Goal: Information Seeking & Learning: Compare options

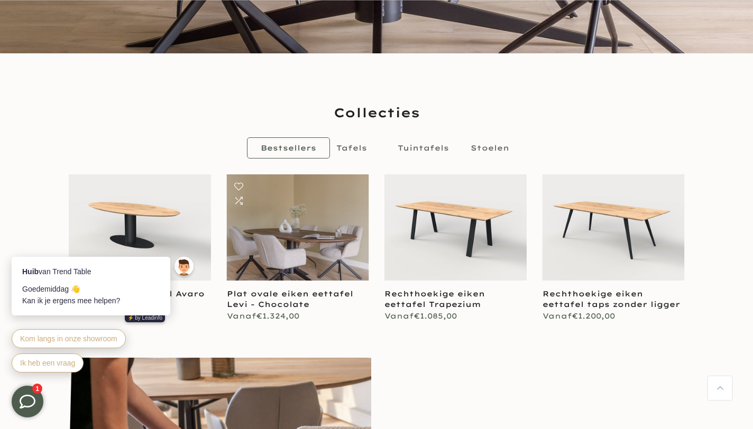
scroll to position [463, 0]
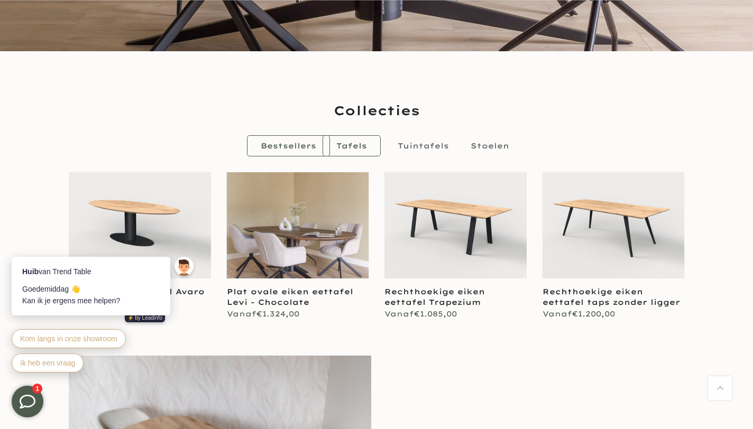
click at [351, 144] on span "Tafels" at bounding box center [351, 146] width 31 height 10
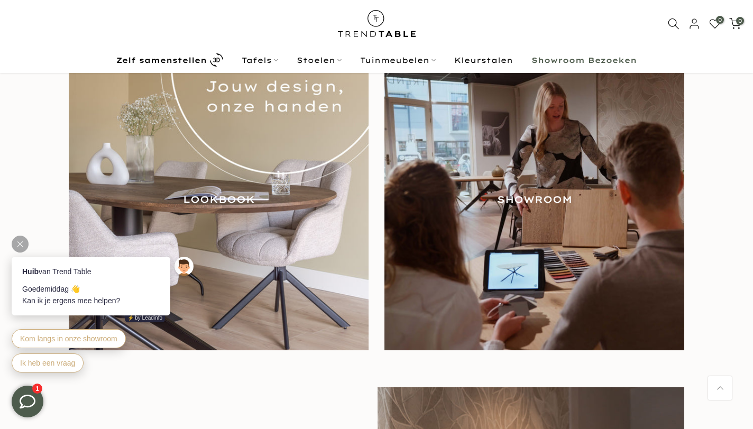
scroll to position [1143, 0]
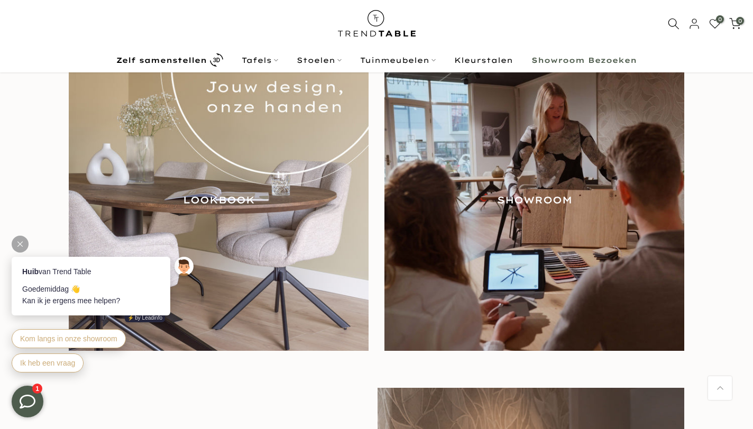
click at [20, 242] on icon at bounding box center [19, 244] width 5 height 5
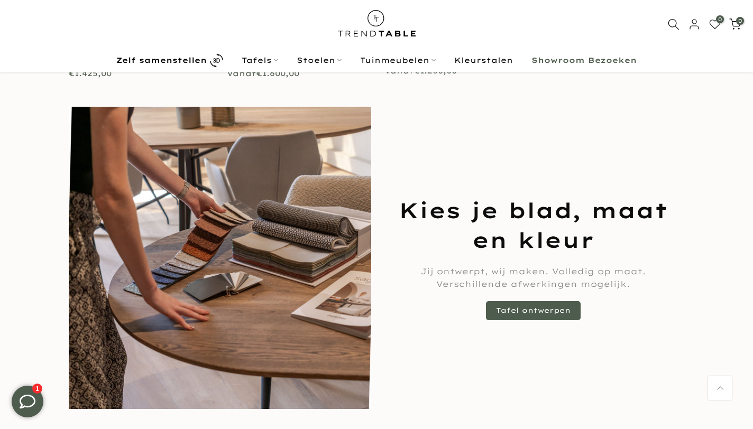
scroll to position [738, 0]
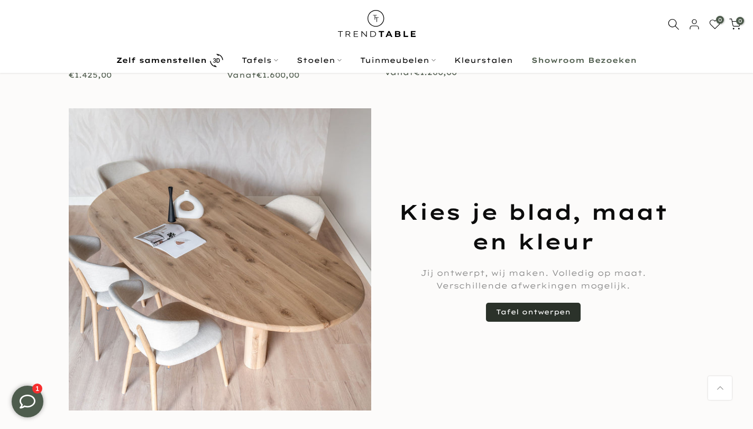
click at [519, 310] on link "Tafel ontwerpen" at bounding box center [533, 312] width 95 height 19
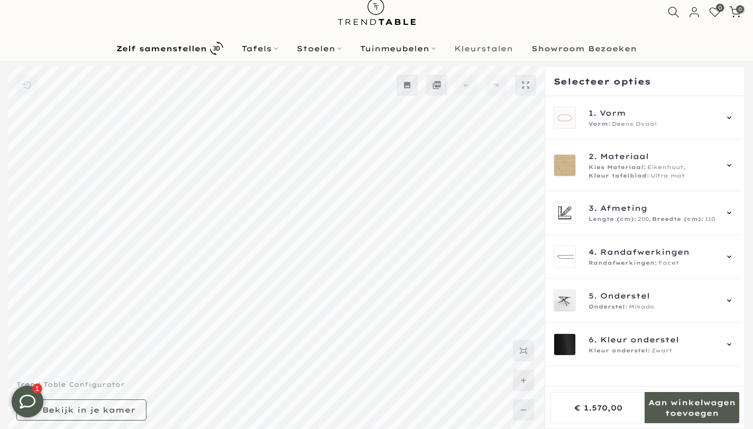
scroll to position [28, 0]
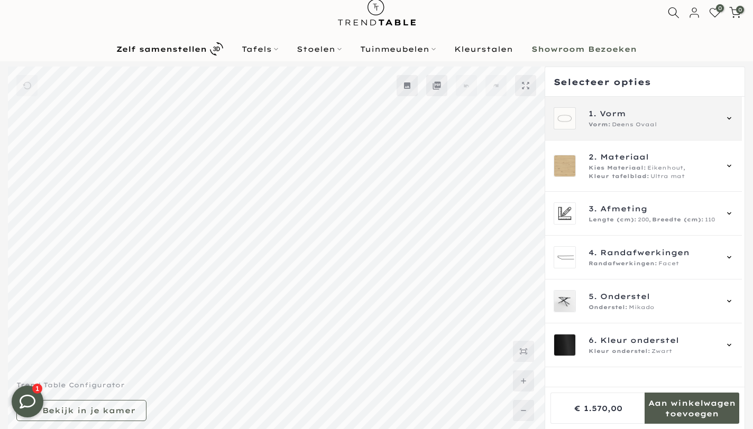
click at [598, 123] on span "Vorm:" at bounding box center [599, 125] width 22 height 8
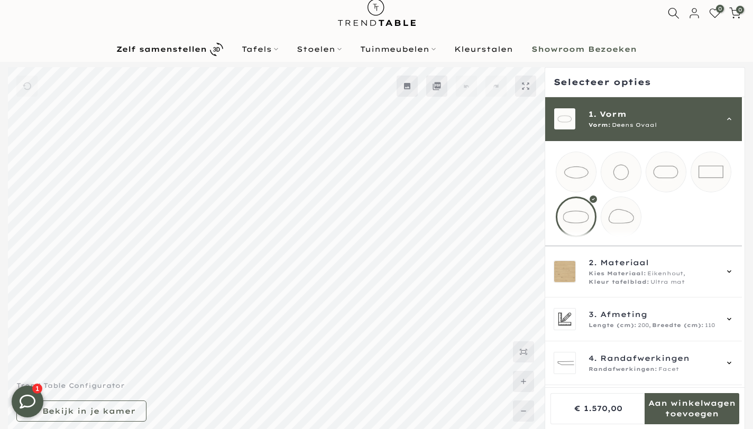
scroll to position [30, 0]
click at [618, 215] on mmq-loader at bounding box center [621, 217] width 40 height 40
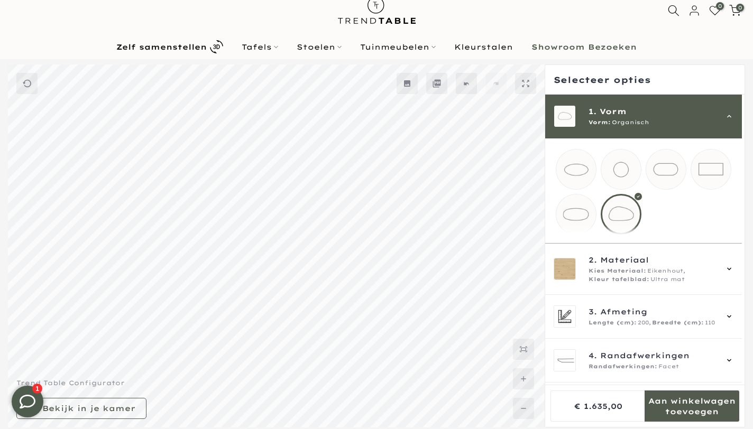
scroll to position [29, 0]
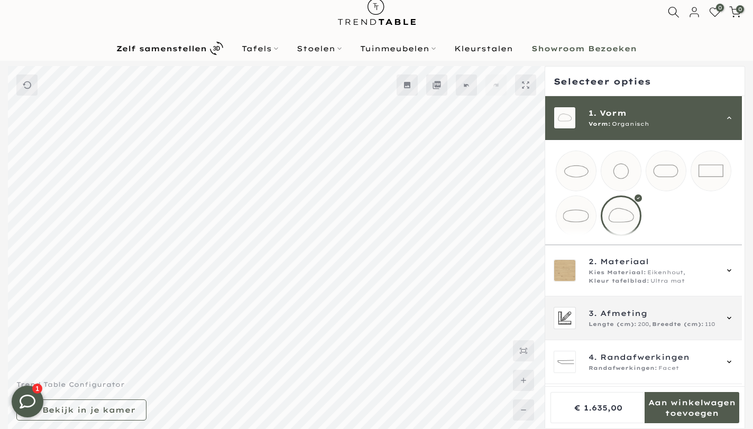
click at [569, 329] on img at bounding box center [564, 318] width 21 height 21
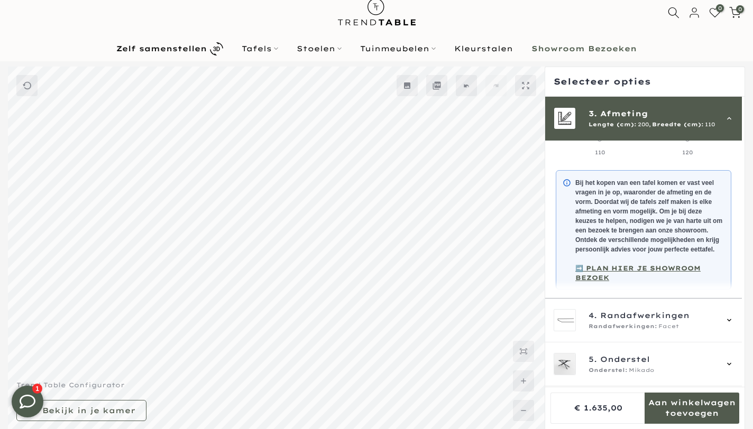
scroll to position [30, 0]
click at [610, 269] on strong "➡️ PLAN HIER JE SHOWROOM BEZOEK" at bounding box center [637, 272] width 125 height 17
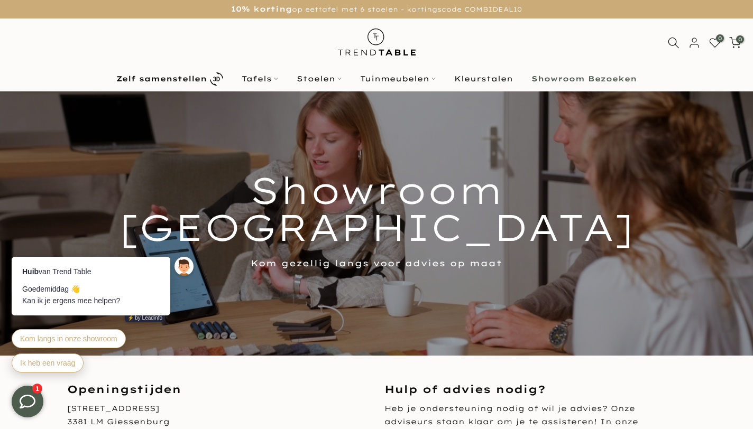
click at [578, 77] on b "Showroom Bezoeken" at bounding box center [583, 78] width 105 height 7
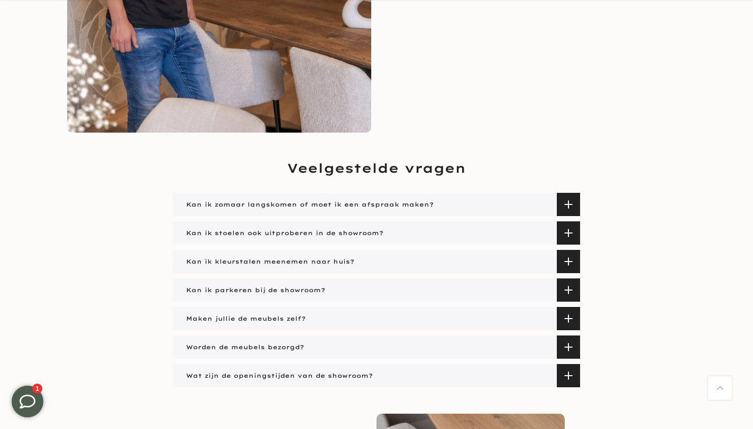
scroll to position [1551, 0]
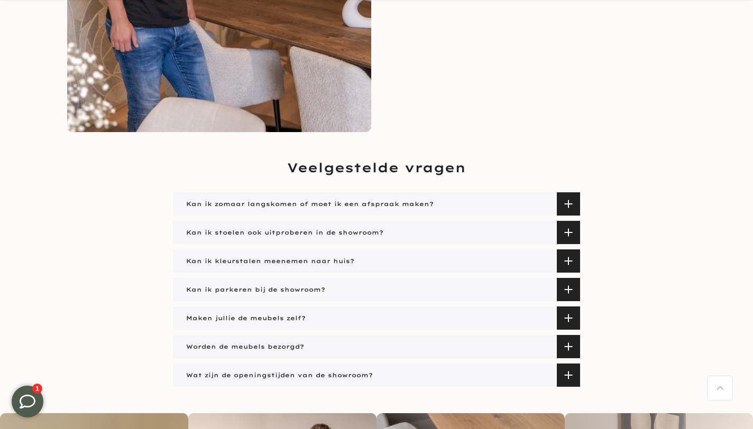
click at [352, 203] on span "Kan ik zomaar langskomen of moet ik een afspraak maken?" at bounding box center [308, 203] width 250 height 23
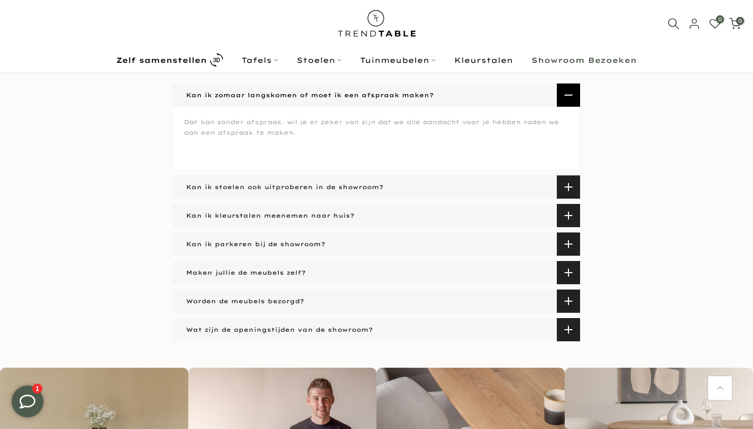
scroll to position [1657, 0]
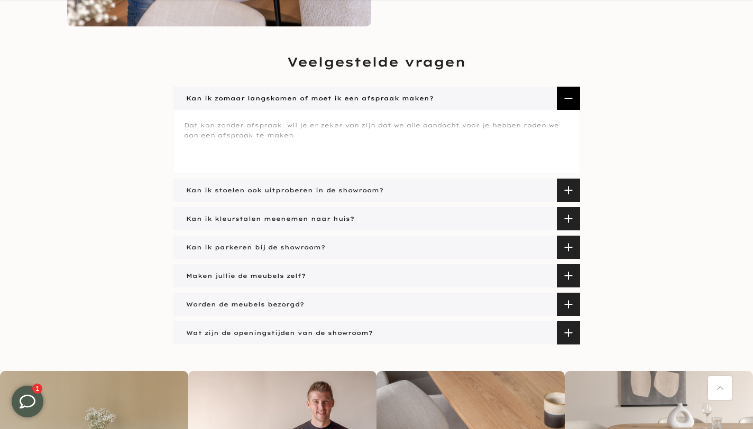
click at [275, 216] on span "Kan ik kleurstalen meenemen naar huis?" at bounding box center [268, 218] width 171 height 23
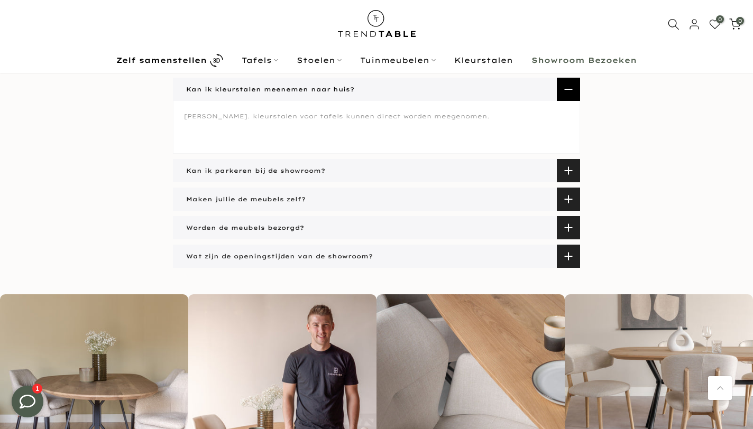
scroll to position [1724, 0]
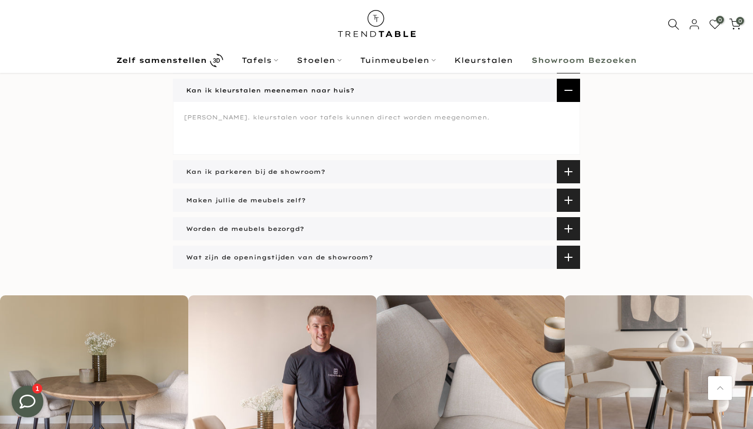
click at [246, 170] on span "Kan ik parkeren bij de showroom?" at bounding box center [254, 171] width 142 height 23
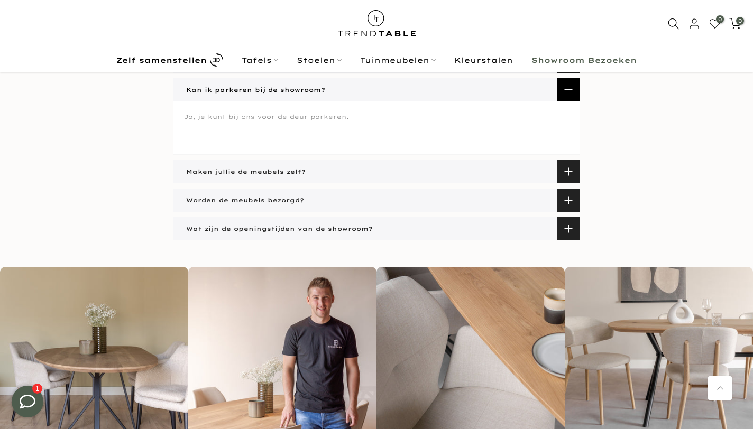
scroll to position [1751, 0]
click at [242, 168] on span "Maken jullie de meubels zelf?" at bounding box center [244, 171] width 122 height 23
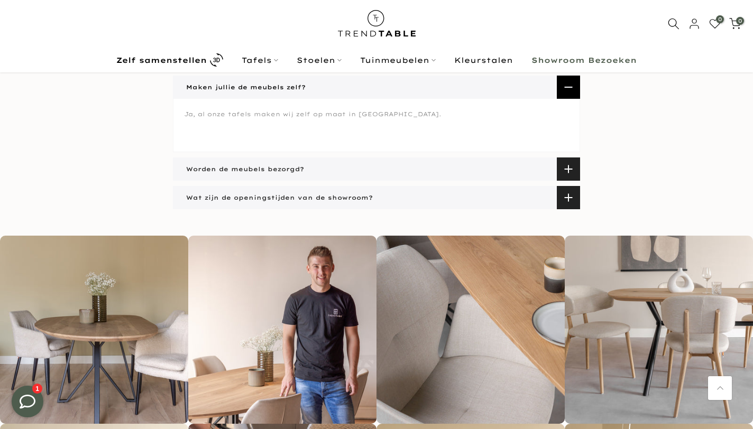
scroll to position [1780, 0]
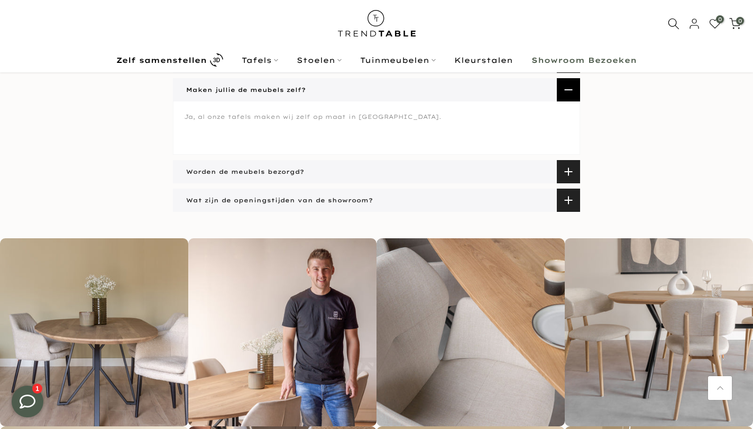
click at [242, 168] on span "Worden de meubels bezorgd?" at bounding box center [243, 171] width 121 height 23
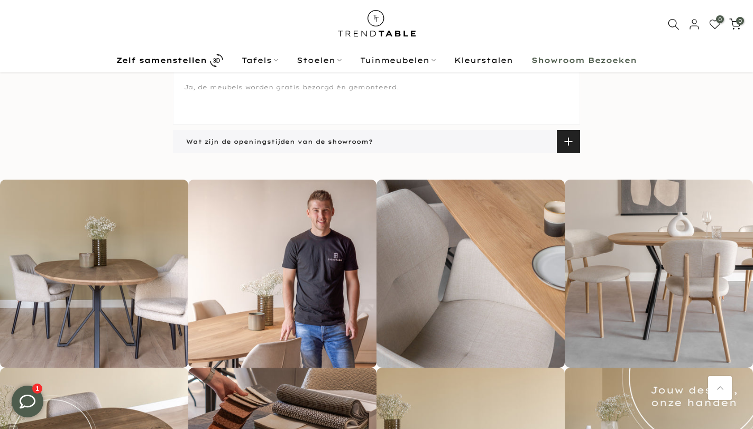
scroll to position [1809, 0]
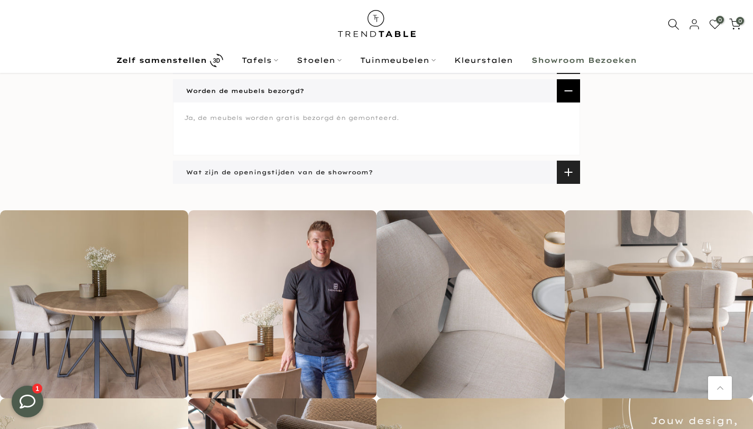
click at [246, 167] on span "Wat zijn de openingstijden van de showroom?" at bounding box center [277, 172] width 189 height 23
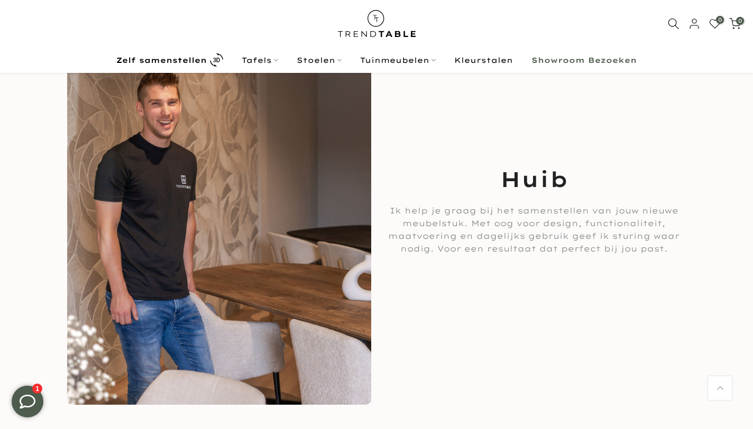
scroll to position [1278, 0]
click at [220, 61] on icon at bounding box center [216, 60] width 13 height 13
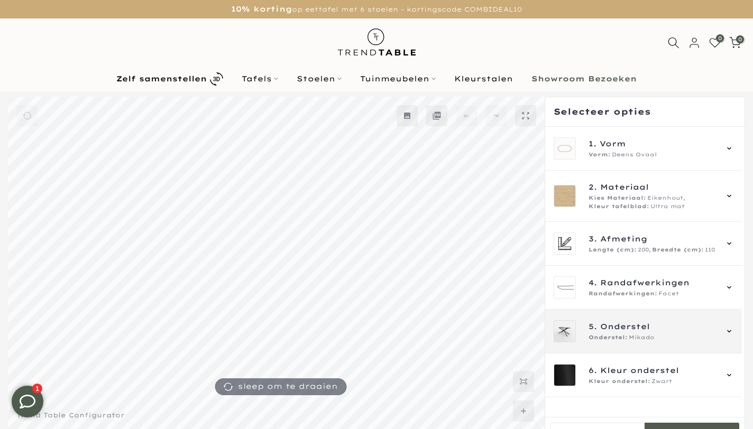
click at [565, 336] on img at bounding box center [564, 331] width 21 height 21
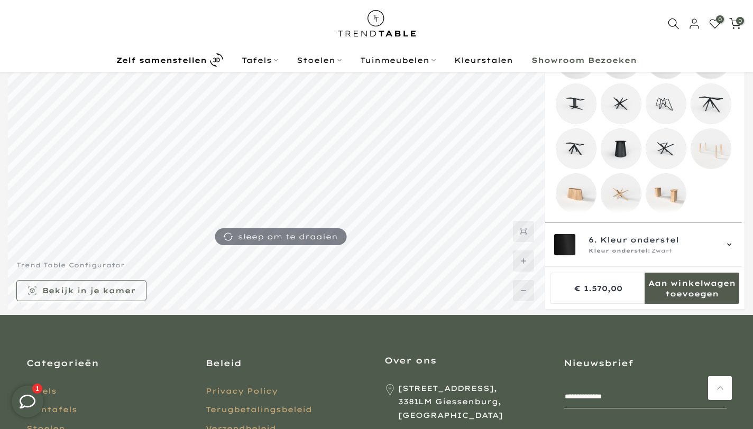
scroll to position [148, 0]
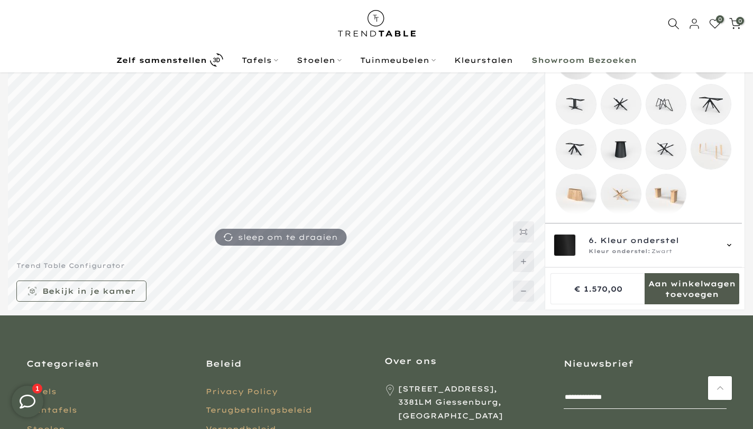
click at [665, 90] on mmq-loader at bounding box center [666, 105] width 40 height 40
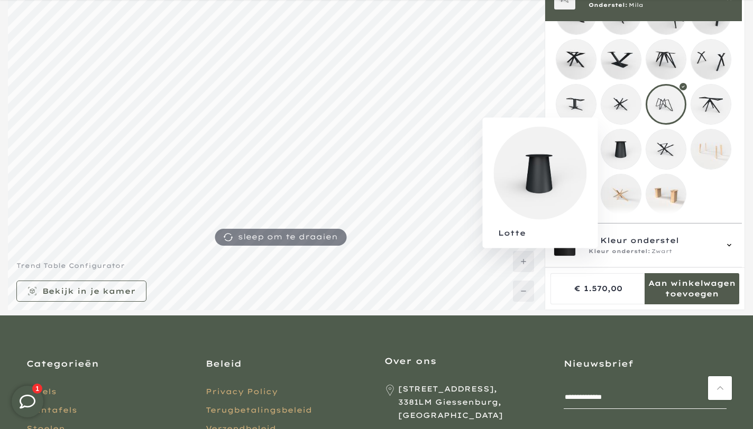
scroll to position [150, 0]
click at [622, 138] on mmq-loader at bounding box center [621, 150] width 40 height 40
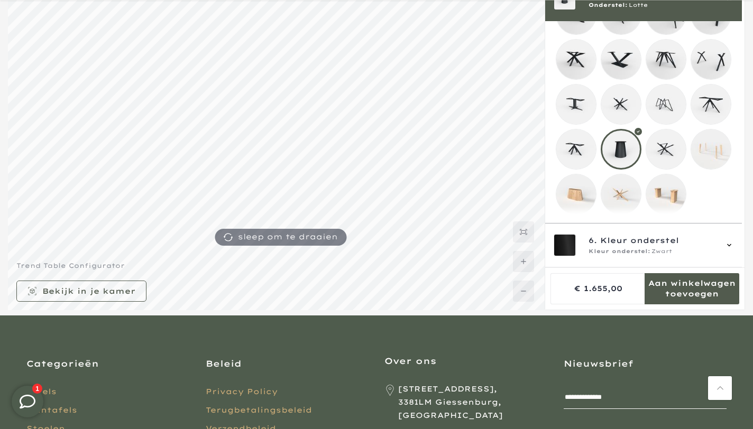
click at [667, 137] on mmq-loader at bounding box center [666, 150] width 40 height 40
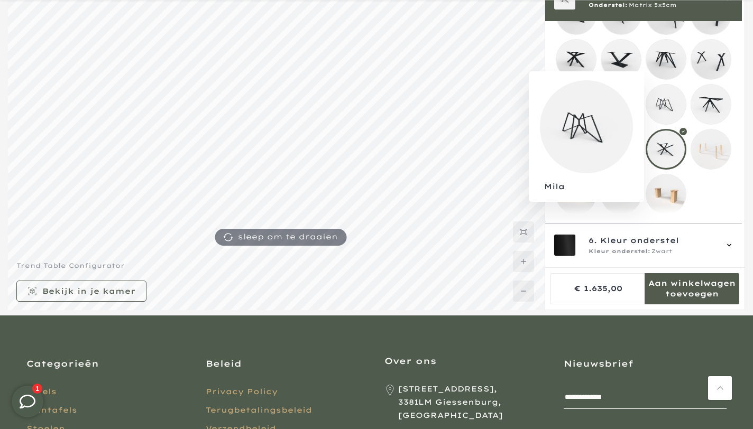
click at [668, 90] on mmq-loader at bounding box center [666, 105] width 40 height 40
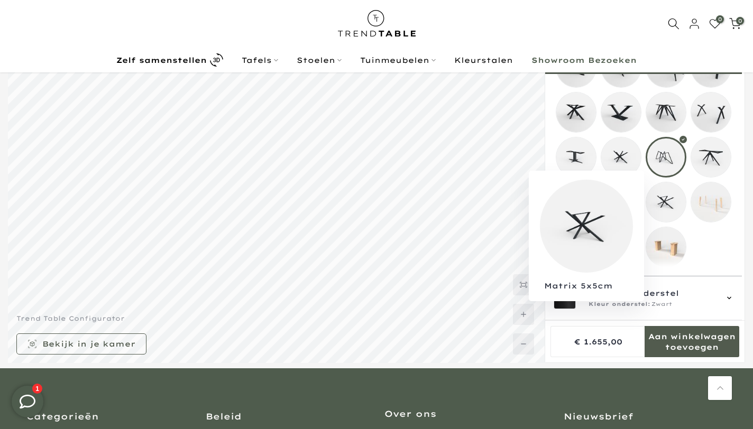
scroll to position [94, 0]
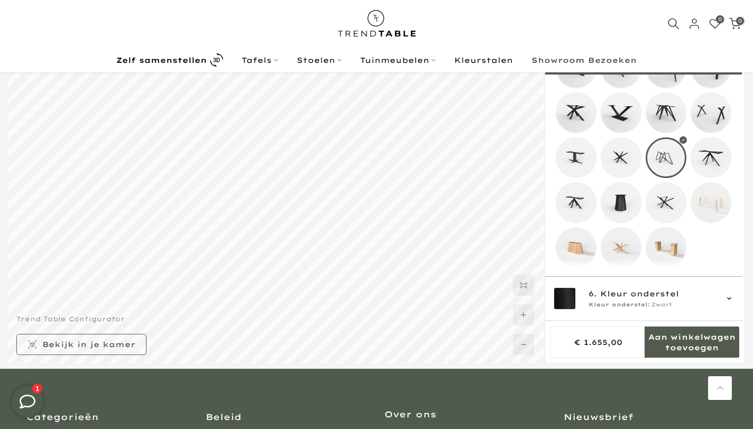
click at [669, 93] on mmq-loader at bounding box center [666, 113] width 40 height 40
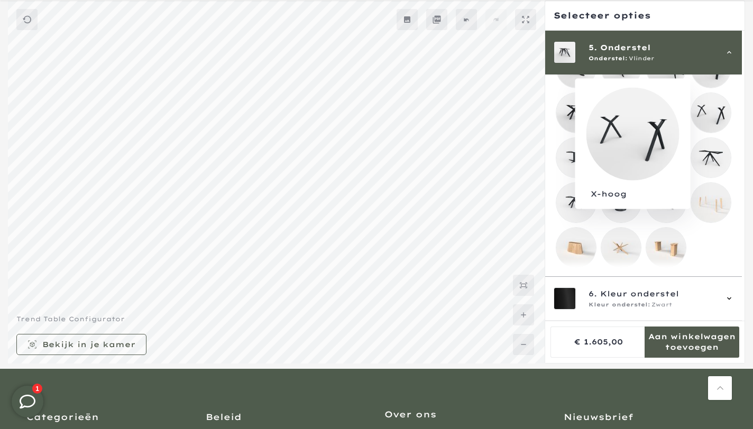
click at [717, 98] on mmq-loader at bounding box center [711, 113] width 40 height 40
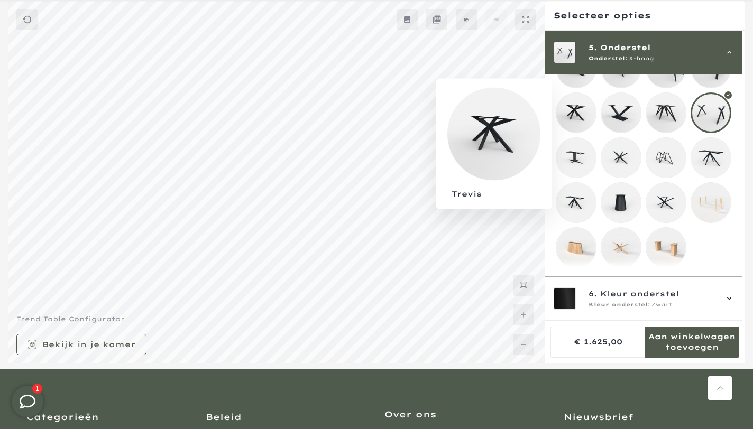
click at [573, 97] on mmq-loader at bounding box center [576, 113] width 40 height 40
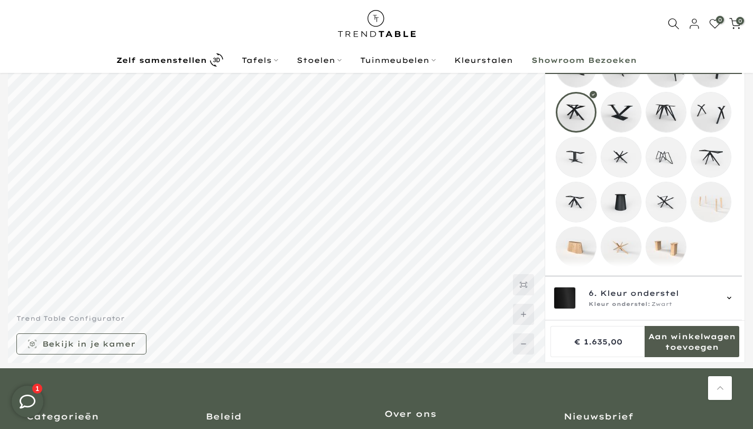
scroll to position [94, 0]
click at [620, 235] on mmq-loader at bounding box center [621, 248] width 40 height 40
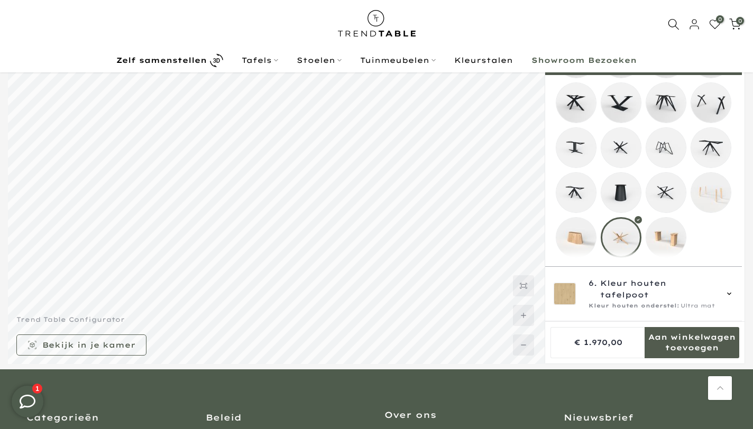
scroll to position [96, 0]
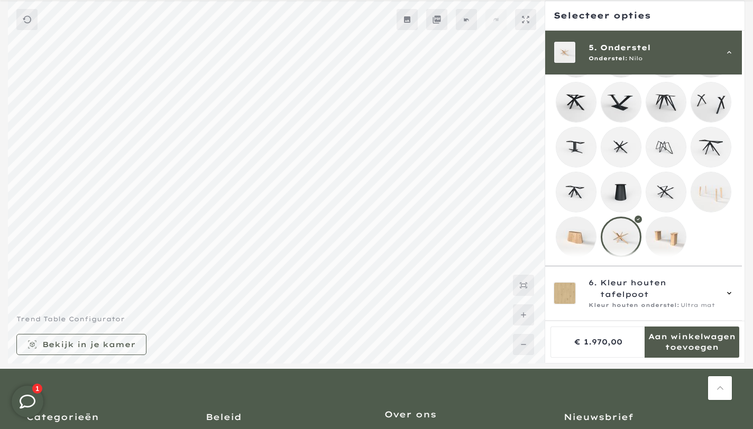
click at [718, 190] on mmq-loader at bounding box center [711, 192] width 40 height 40
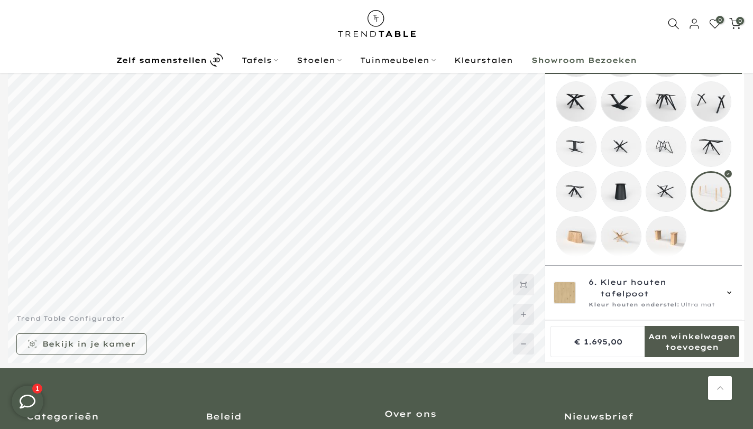
scroll to position [94, 0]
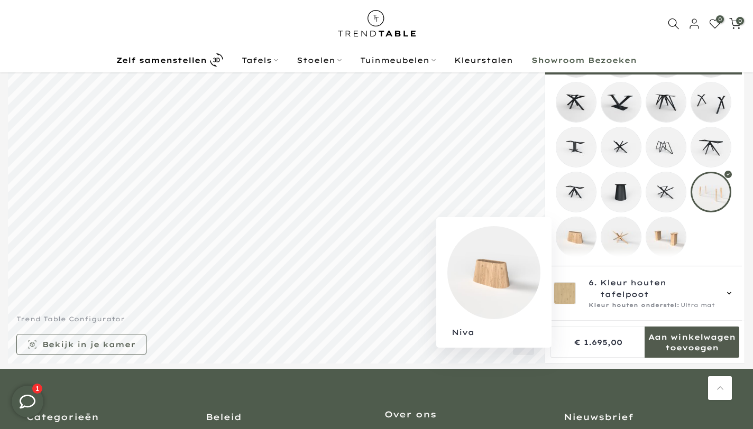
click at [573, 237] on mmq-loader at bounding box center [576, 237] width 40 height 40
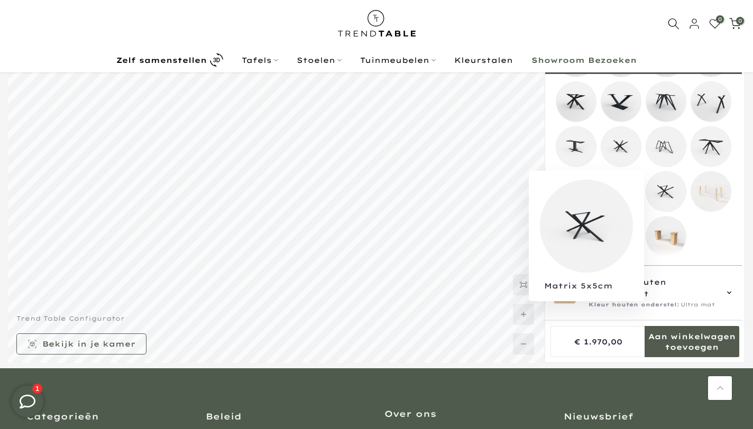
scroll to position [94, 0]
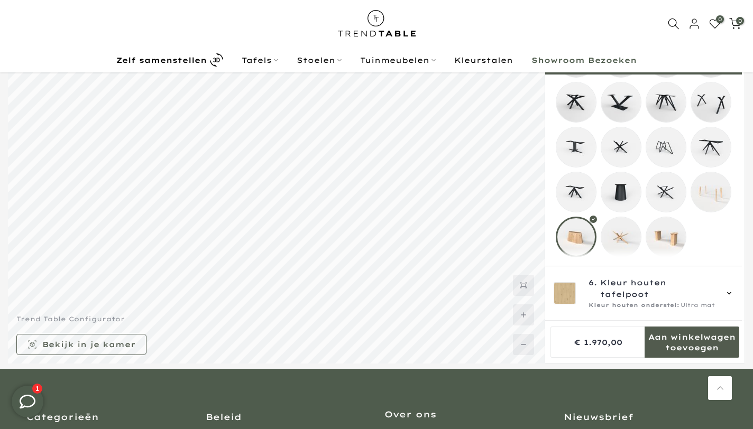
click at [667, 186] on mmq-loader at bounding box center [666, 192] width 40 height 40
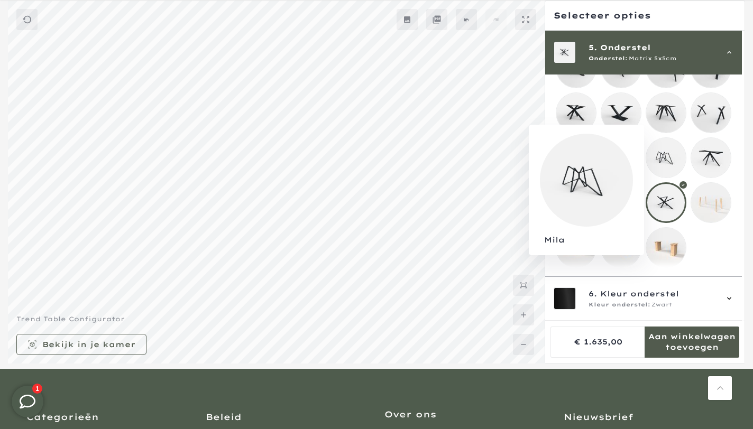
scroll to position [97, 0]
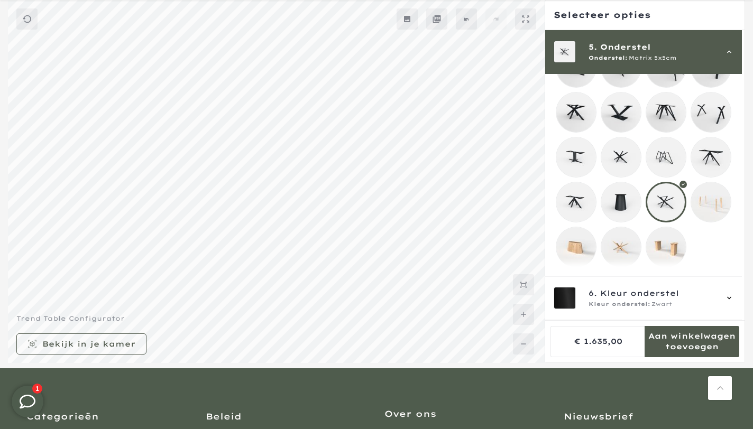
click at [703, 93] on mmq-loader at bounding box center [711, 113] width 40 height 40
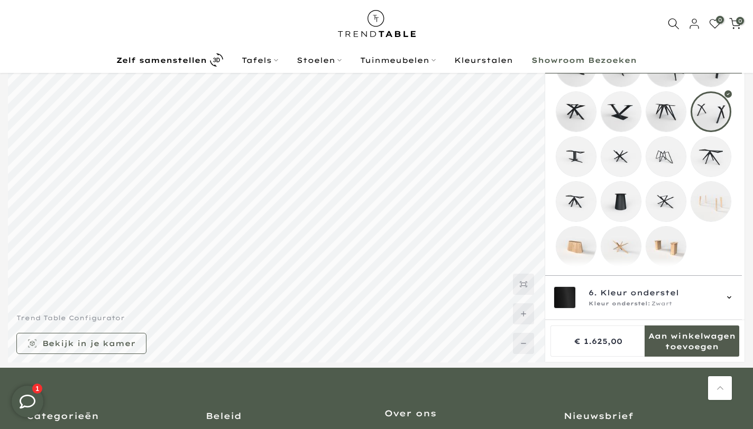
scroll to position [95, 0]
click at [726, 96] on div at bounding box center [710, 112] width 41 height 41
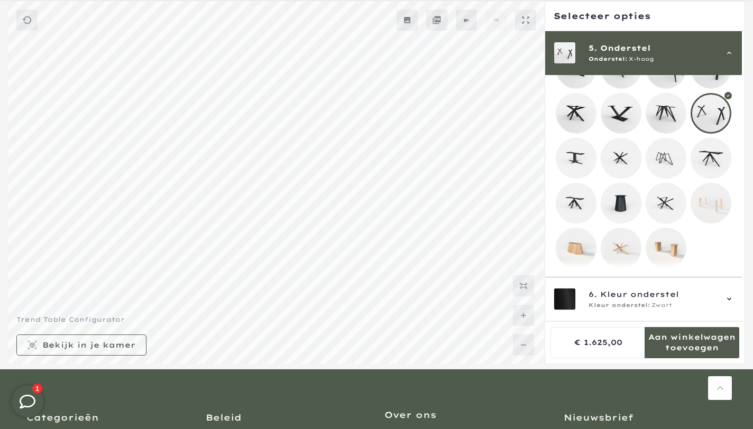
scroll to position [96, 0]
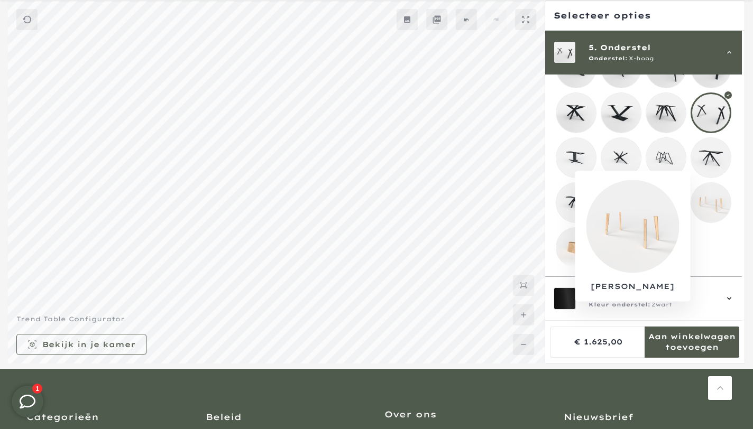
click at [713, 189] on mmq-loader at bounding box center [711, 203] width 40 height 40
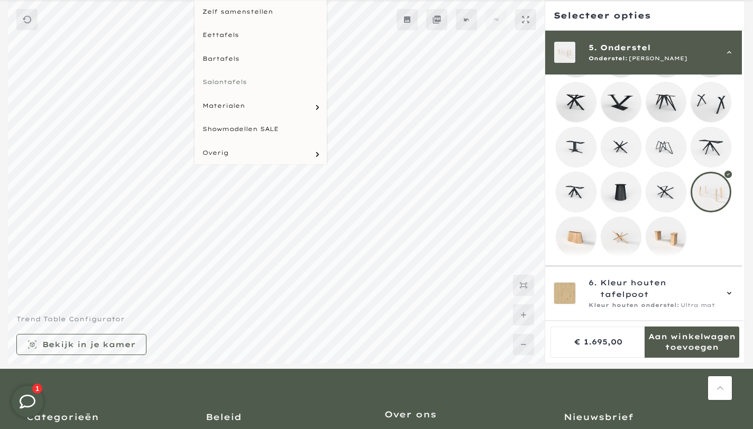
scroll to position [96, 0]
click at [245, 126] on link "Showmodellen SALE" at bounding box center [261, 130] width 132 height 24
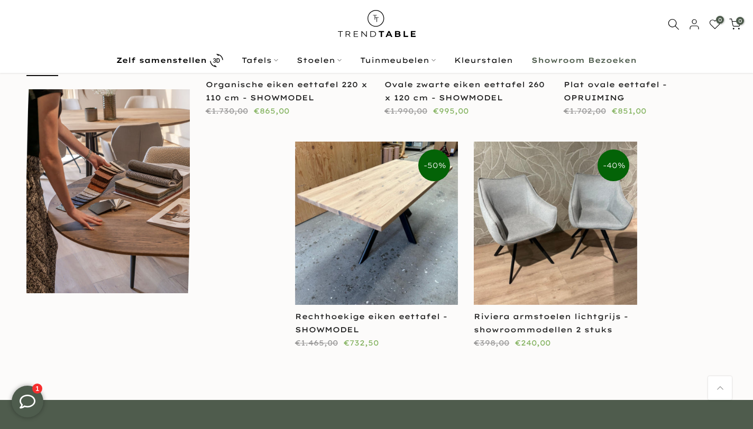
scroll to position [541, 0]
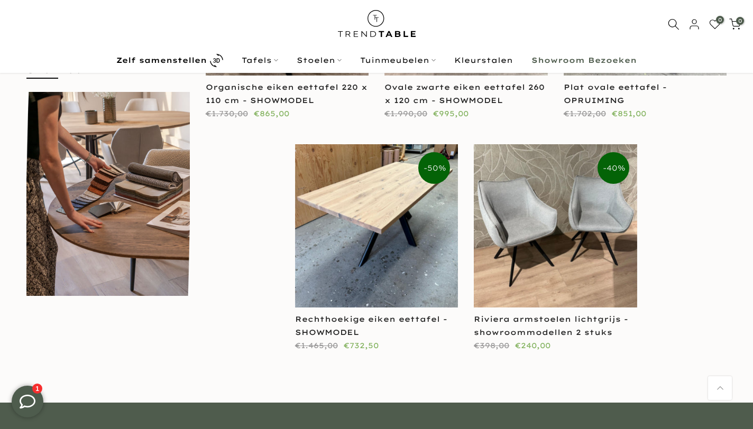
click at [382, 193] on img at bounding box center [376, 225] width 163 height 163
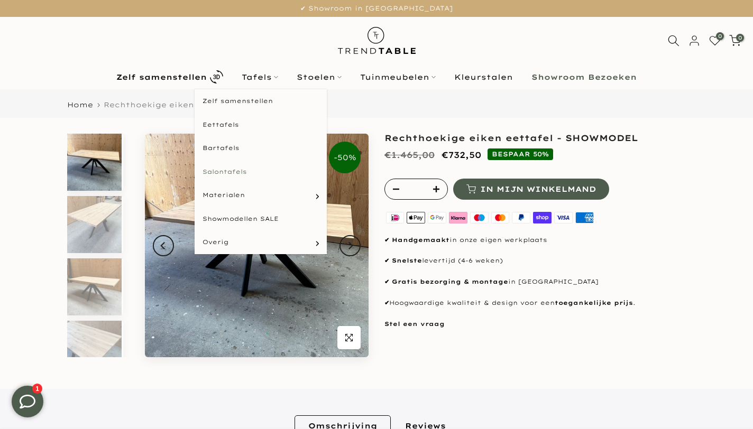
click at [213, 170] on link "Salontafels" at bounding box center [261, 172] width 132 height 24
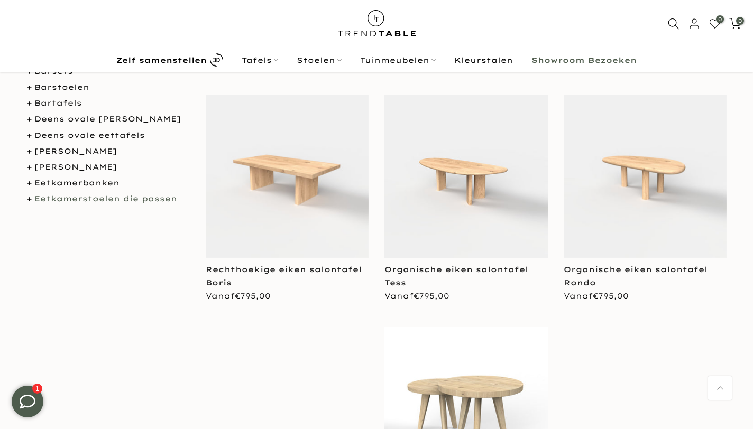
scroll to position [46, 0]
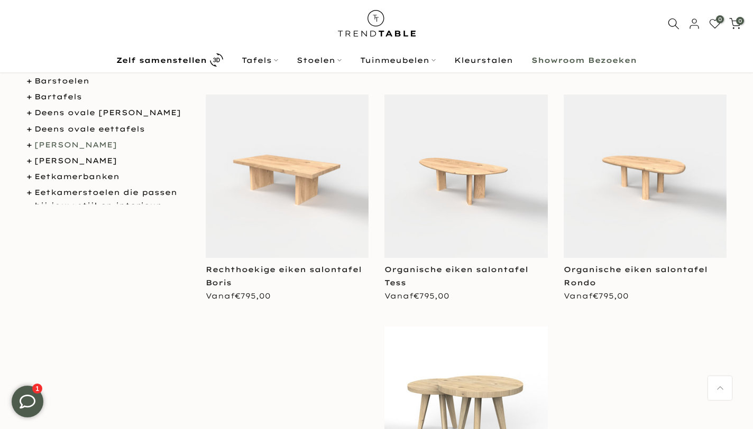
click at [75, 150] on link "[PERSON_NAME]" at bounding box center [75, 145] width 82 height 10
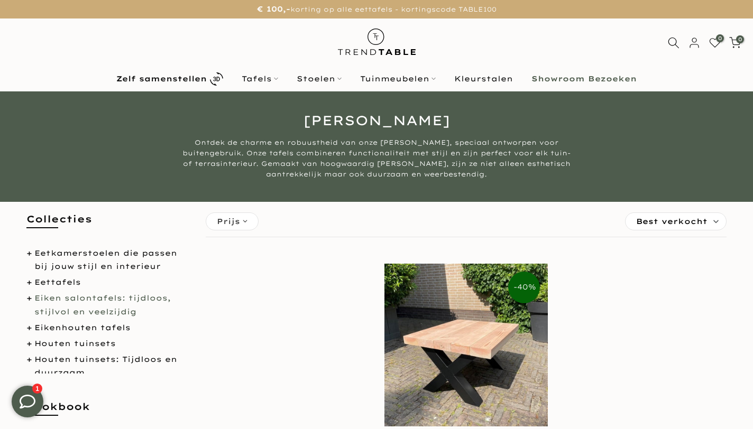
click at [86, 309] on link "Eiken salontafels: tijdloos, stijlvol en veelzijdig" at bounding box center [102, 304] width 136 height 23
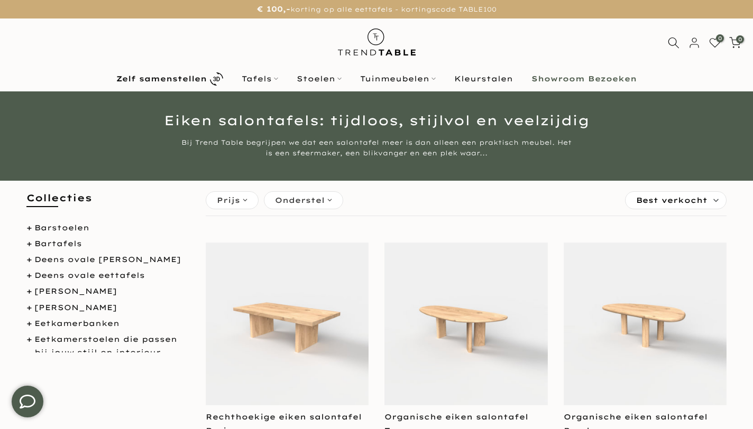
scroll to position [52, 0]
